Goal: Task Accomplishment & Management: Manage account settings

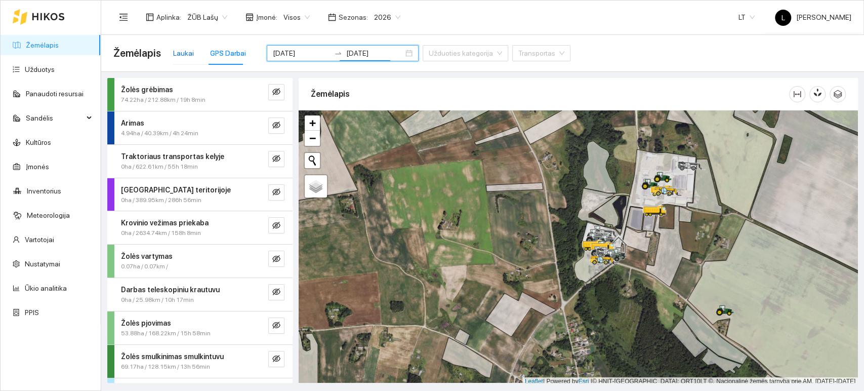
click at [186, 52] on div "Laukai" at bounding box center [183, 53] width 21 height 11
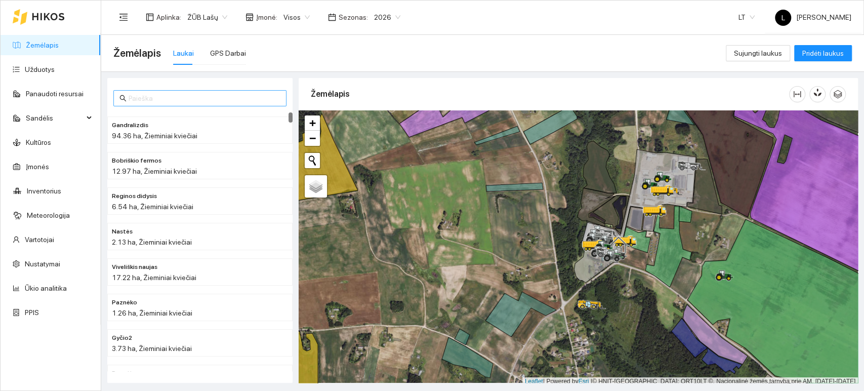
click at [174, 98] on input "text" at bounding box center [205, 98] width 152 height 11
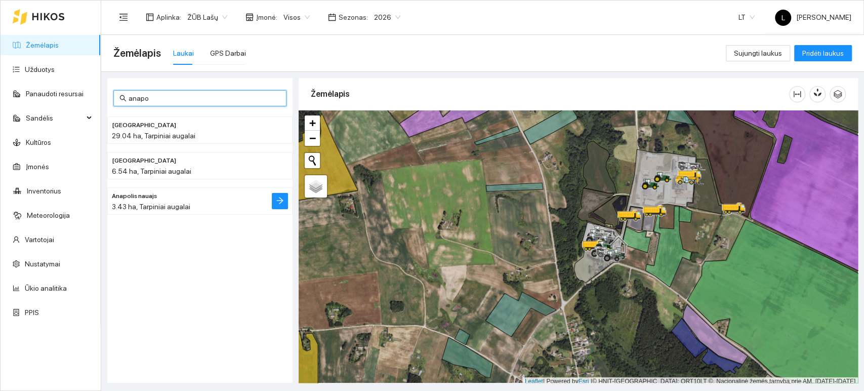
type input "anapo"
click at [165, 203] on span "3.43 ha, Tarpiniai augalai" at bounding box center [151, 206] width 78 height 8
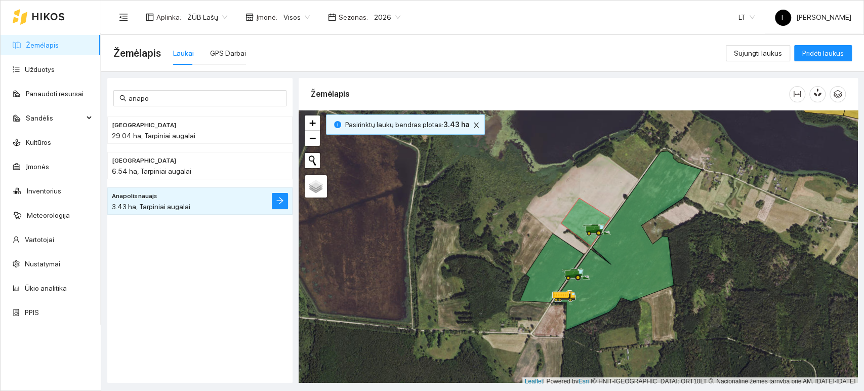
click at [153, 202] on span "3.43 ha, Tarpiniai augalai" at bounding box center [151, 206] width 78 height 8
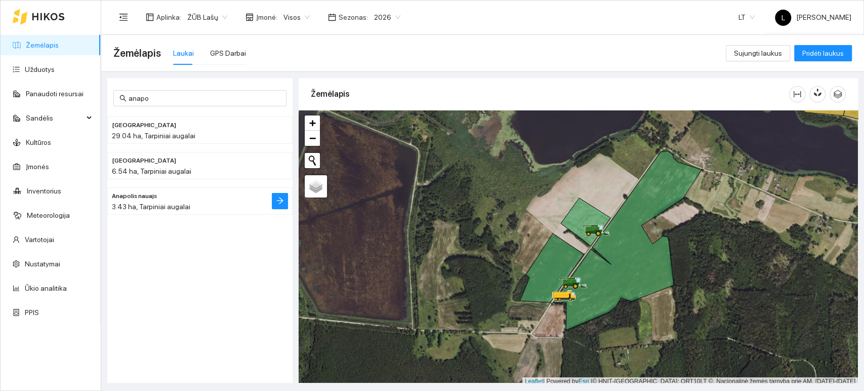
click at [225, 196] on h4 "Anapolis nauajs" at bounding box center [180, 195] width 136 height 11
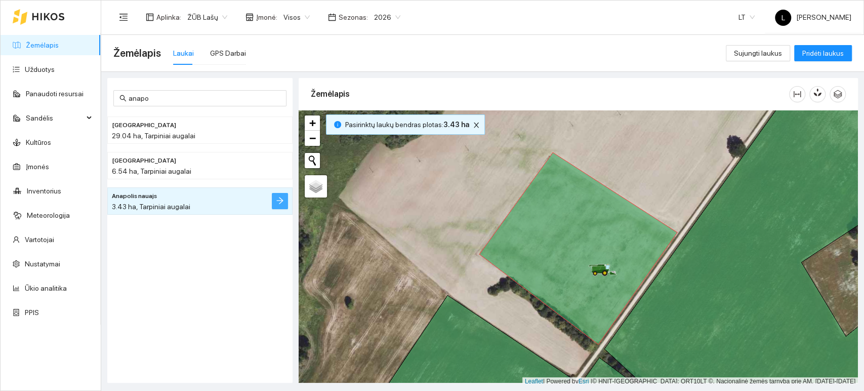
click at [278, 200] on icon "arrow-right" at bounding box center [280, 200] width 8 height 8
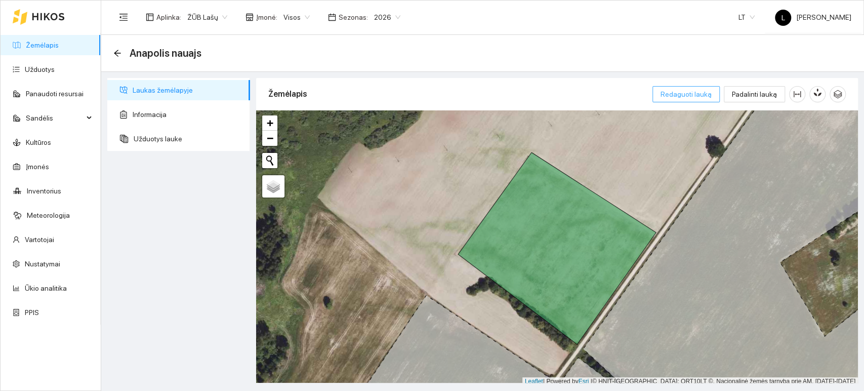
click at [685, 93] on span "Redaguoti lauką" at bounding box center [685, 94] width 51 height 11
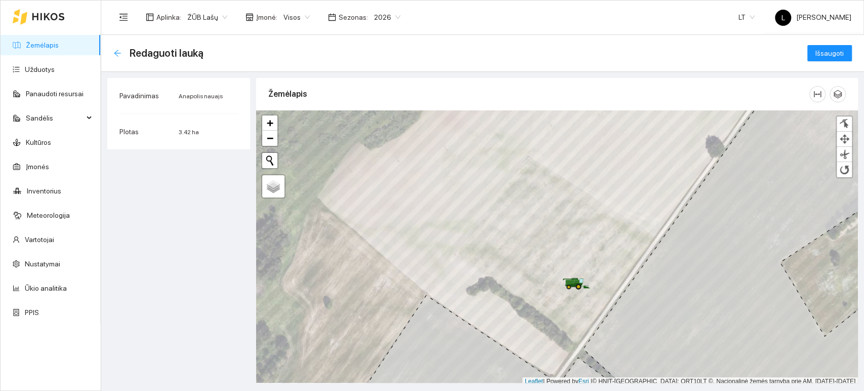
click at [118, 53] on icon "arrow-left" at bounding box center [117, 53] width 8 height 8
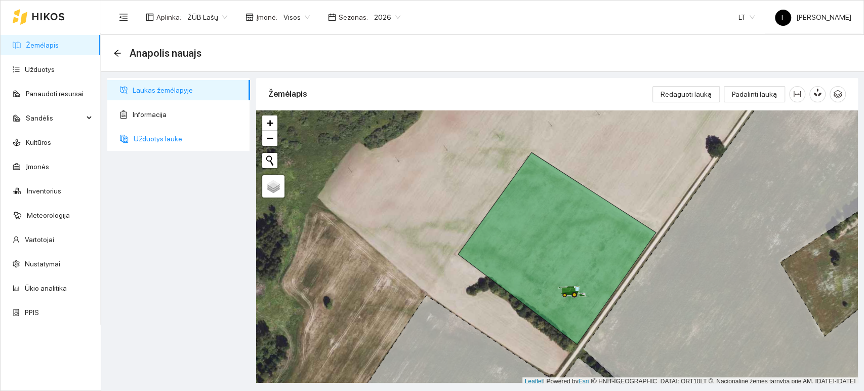
click at [145, 137] on span "Užduotys lauke" at bounding box center [188, 139] width 108 height 20
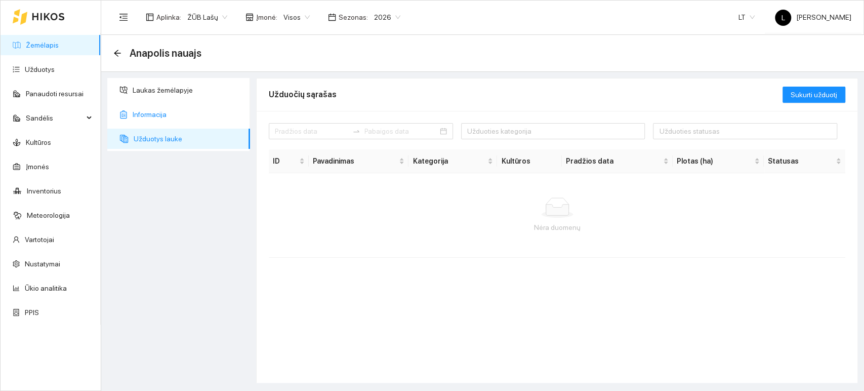
click at [171, 104] on span "Informacija" at bounding box center [187, 114] width 109 height 20
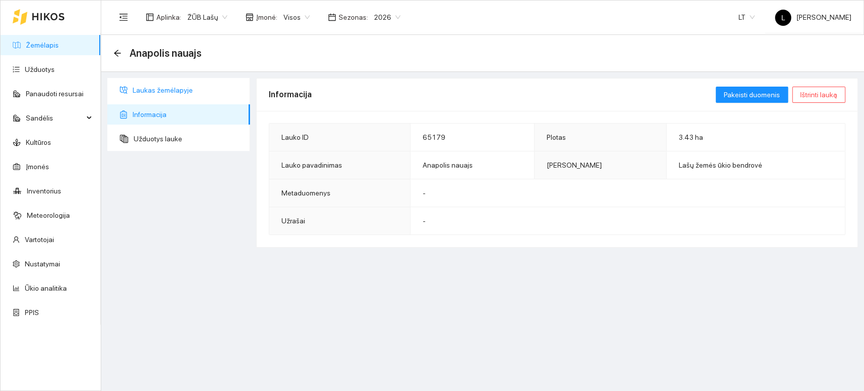
click at [165, 88] on span "Laukas žemėlapyje" at bounding box center [187, 90] width 109 height 20
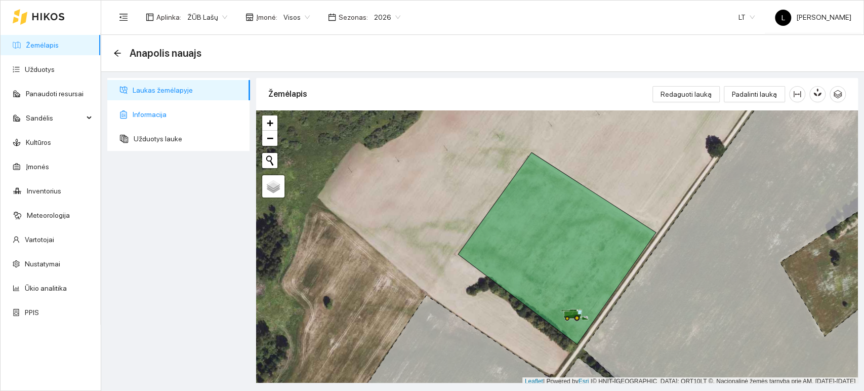
click at [170, 116] on span "Informacija" at bounding box center [187, 114] width 109 height 20
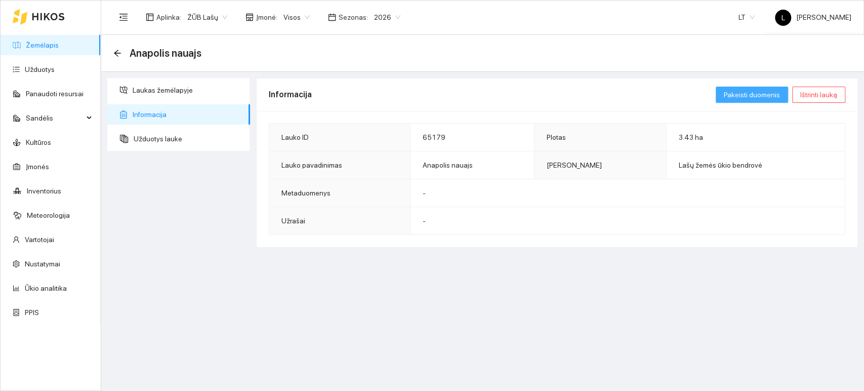
click at [742, 94] on span "Pakeisti duomenis" at bounding box center [752, 94] width 56 height 11
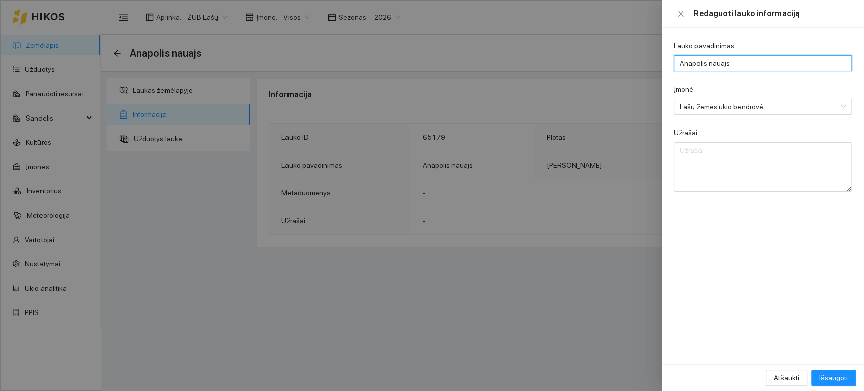
drag, startPoint x: 729, startPoint y: 64, endPoint x: 718, endPoint y: 61, distance: 11.5
click at [718, 61] on input "Anapolis nauajs" at bounding box center [763, 63] width 178 height 16
type input "Anapolis naujas"
click at [839, 375] on span "Išsaugoti" at bounding box center [833, 377] width 28 height 11
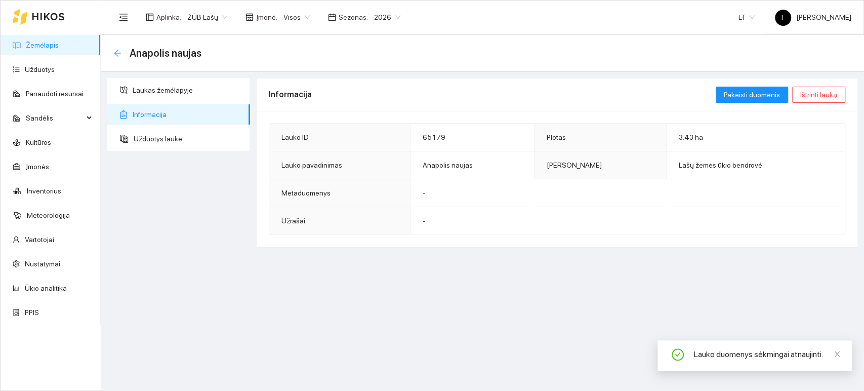
click at [117, 51] on icon "arrow-left" at bounding box center [117, 53] width 7 height 7
